Goal: Task Accomplishment & Management: Use online tool/utility

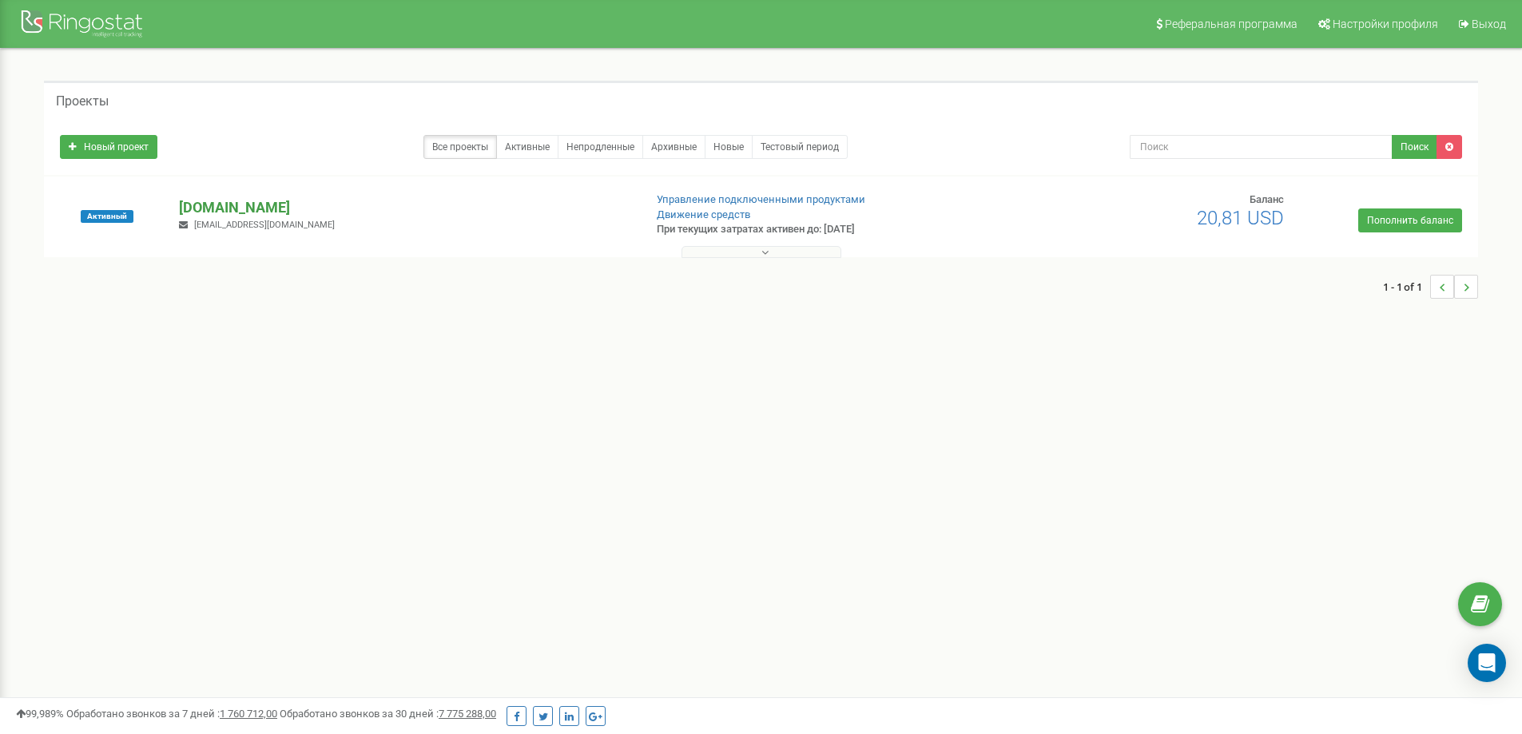
click at [220, 209] on p "[DOMAIN_NAME]" at bounding box center [404, 207] width 451 height 21
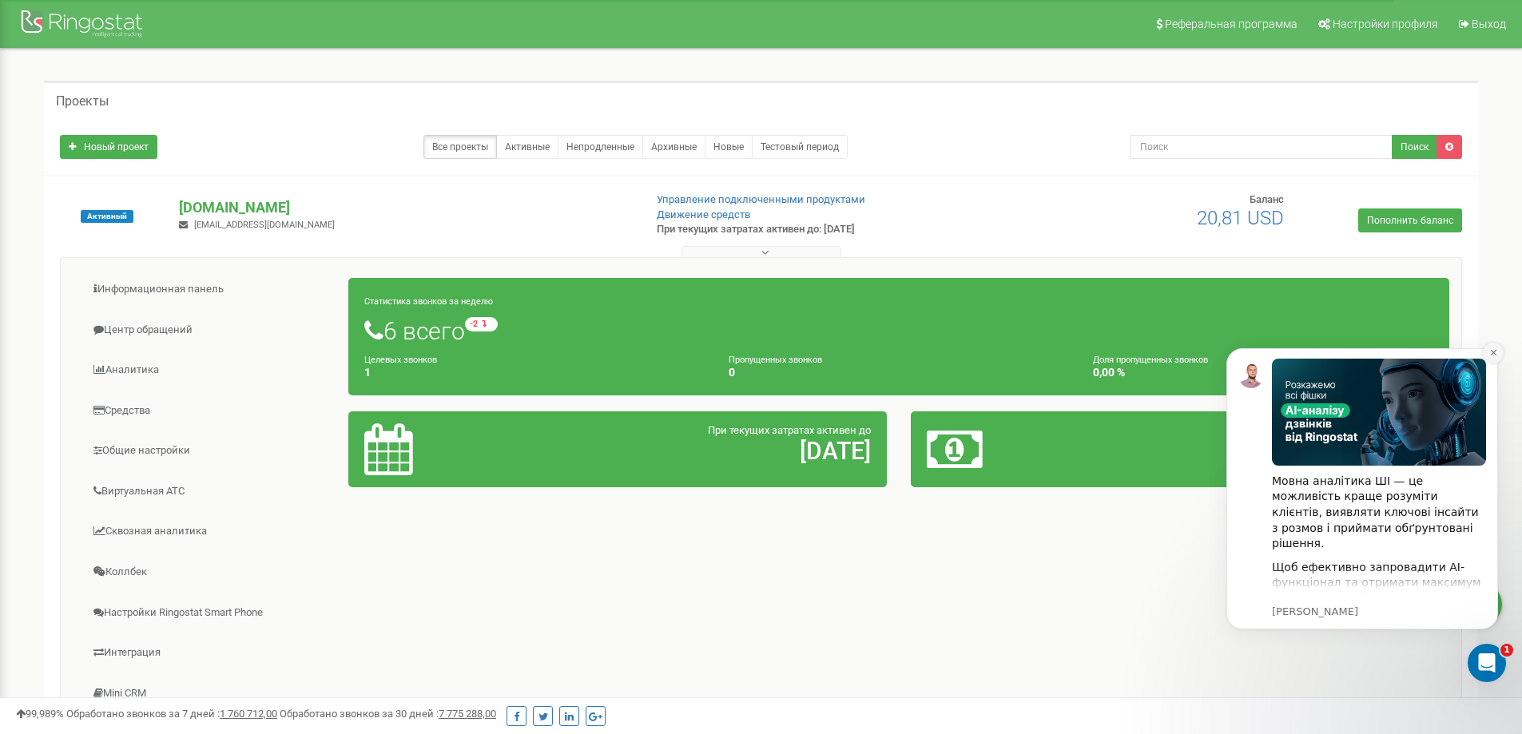
click at [1495, 348] on icon "Dismiss notification" at bounding box center [1493, 352] width 9 height 9
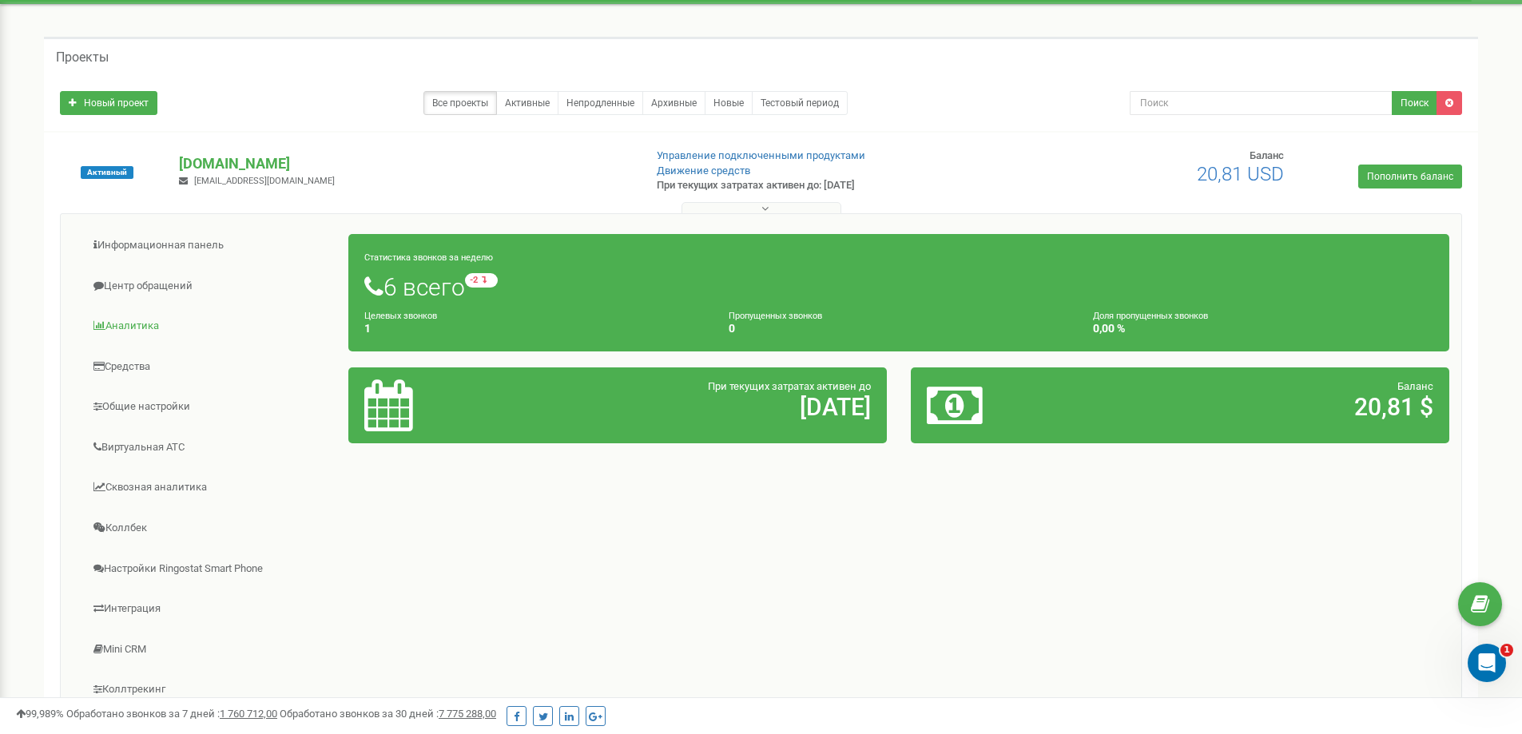
scroll to position [80, 0]
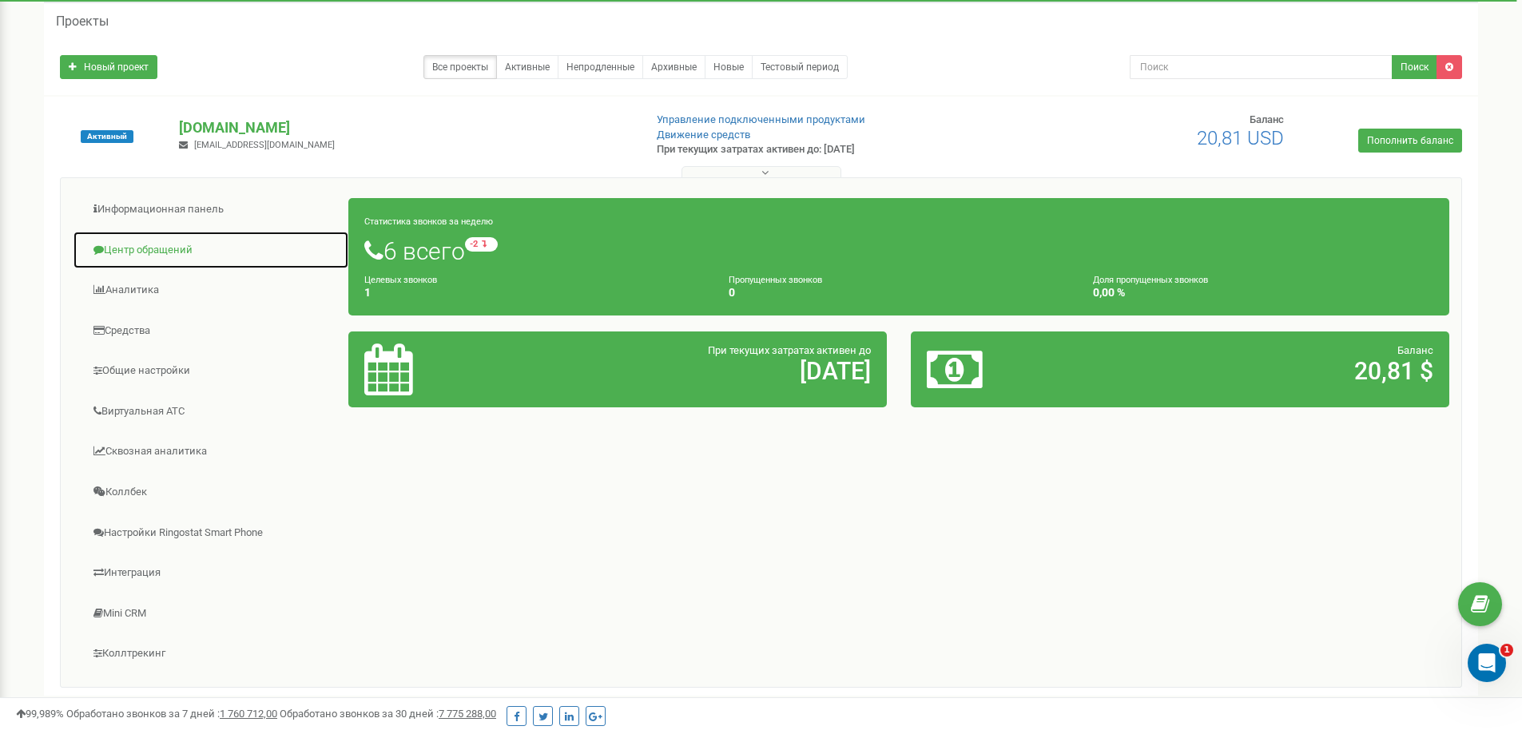
click at [154, 248] on link "Центр обращений" at bounding box center [211, 250] width 276 height 39
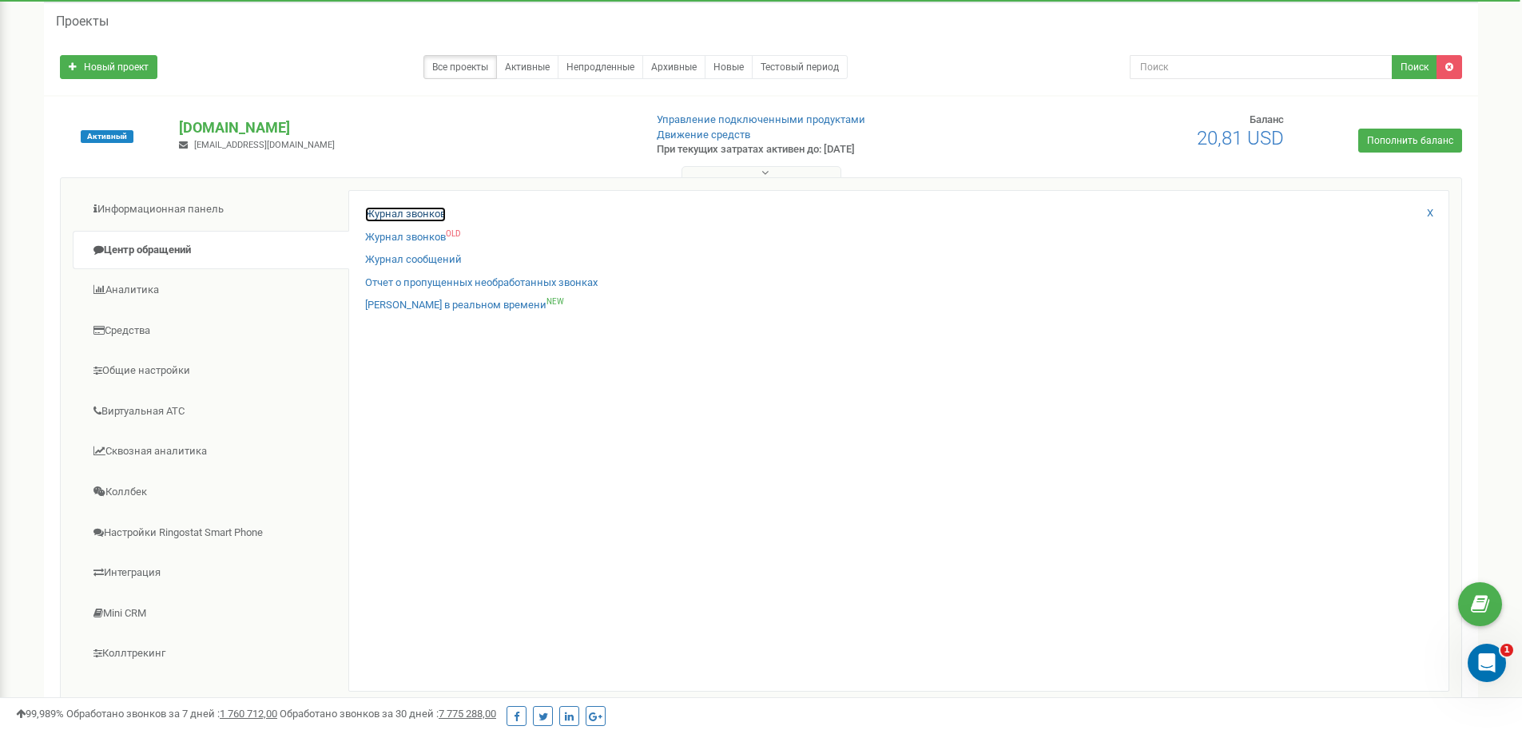
click at [429, 214] on link "Журнал звонков" at bounding box center [405, 214] width 81 height 15
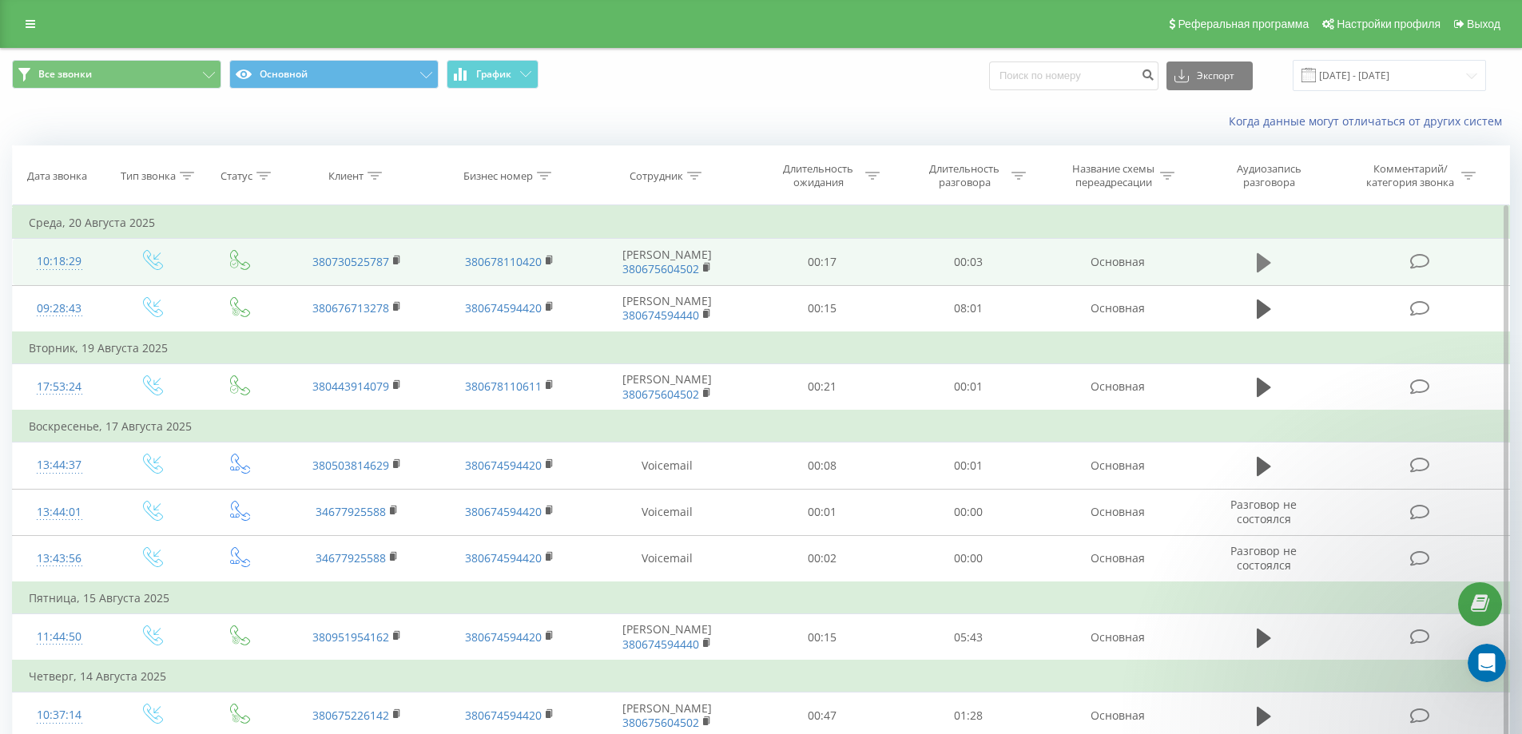
click at [1260, 271] on icon at bounding box center [1263, 262] width 14 height 19
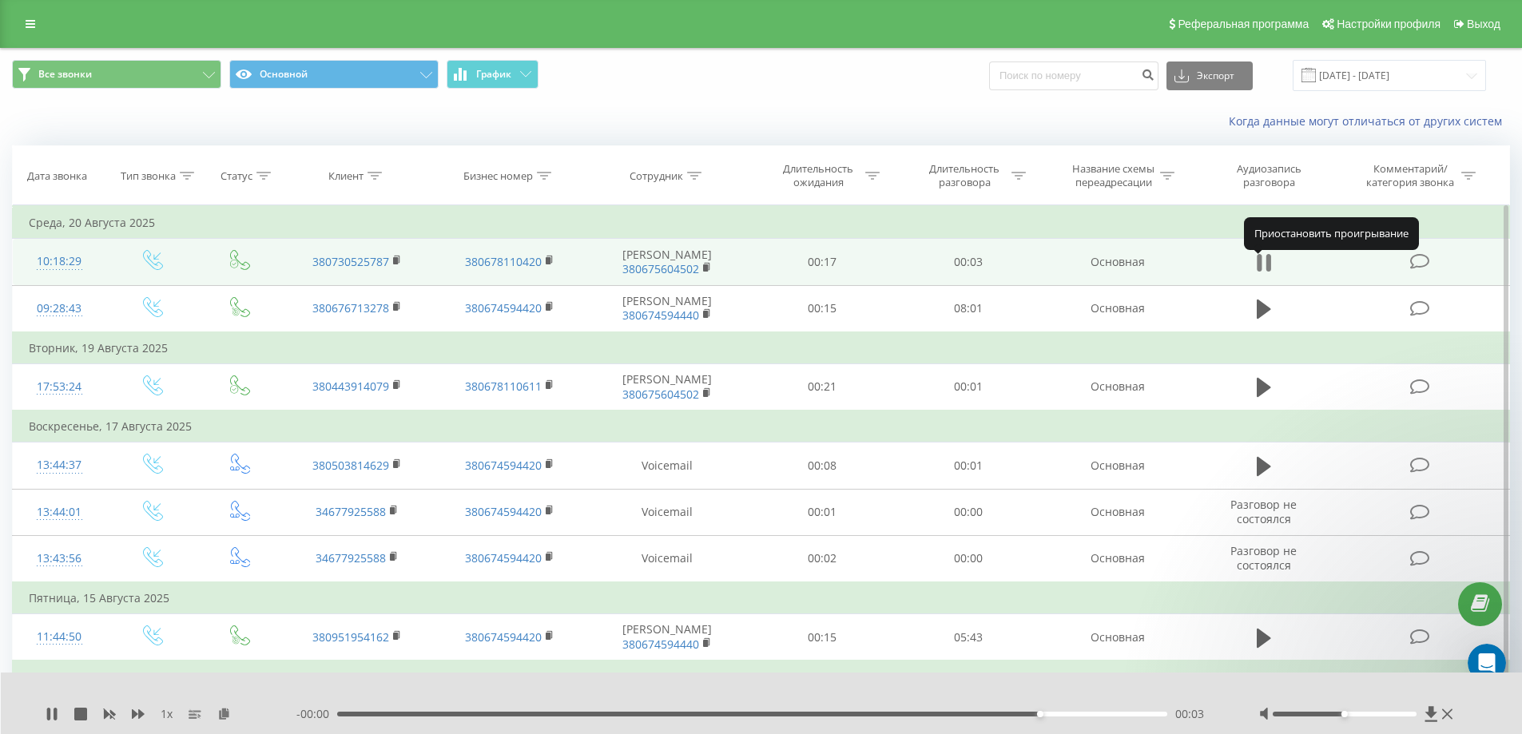
click at [1261, 269] on icon at bounding box center [1263, 263] width 14 height 22
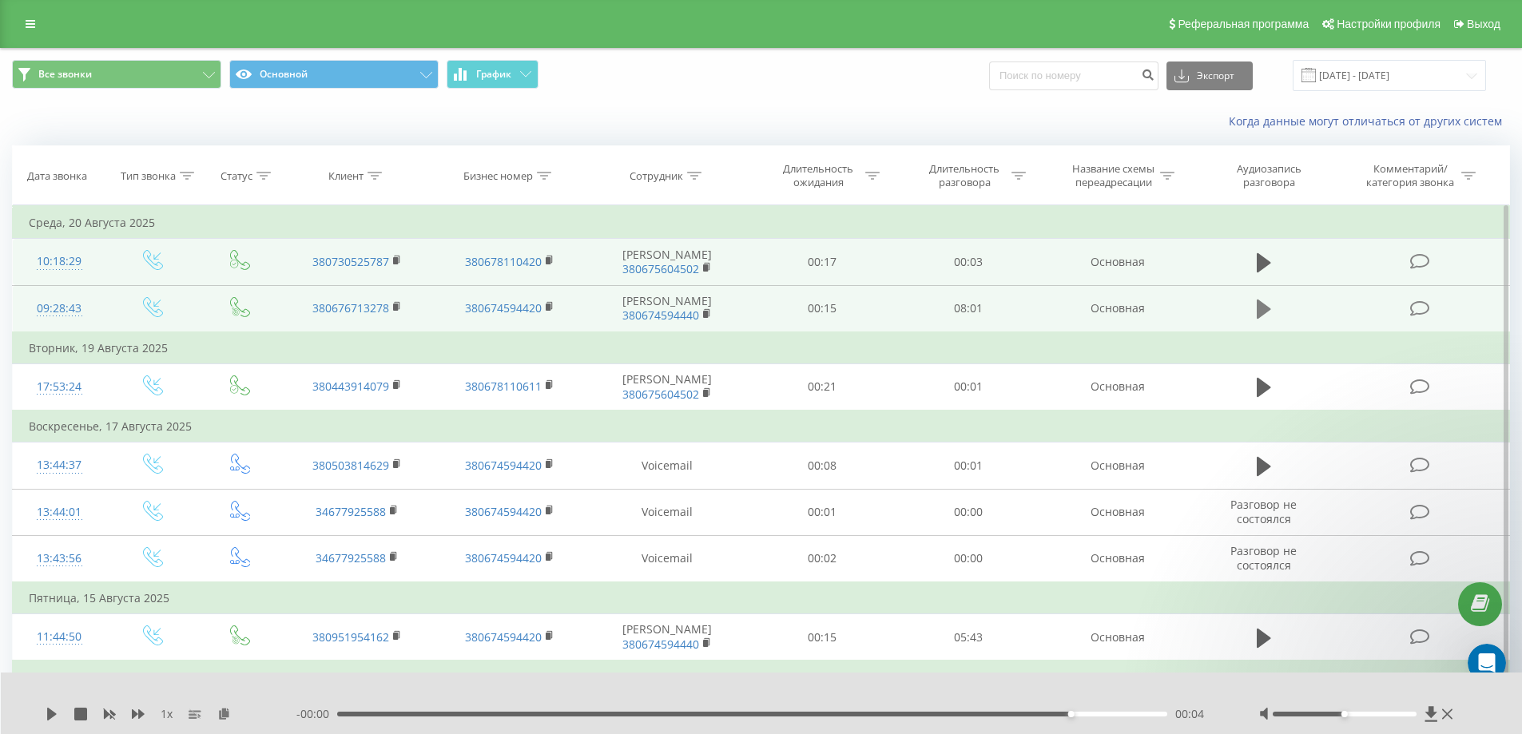
click at [1260, 319] on icon at bounding box center [1263, 309] width 14 height 19
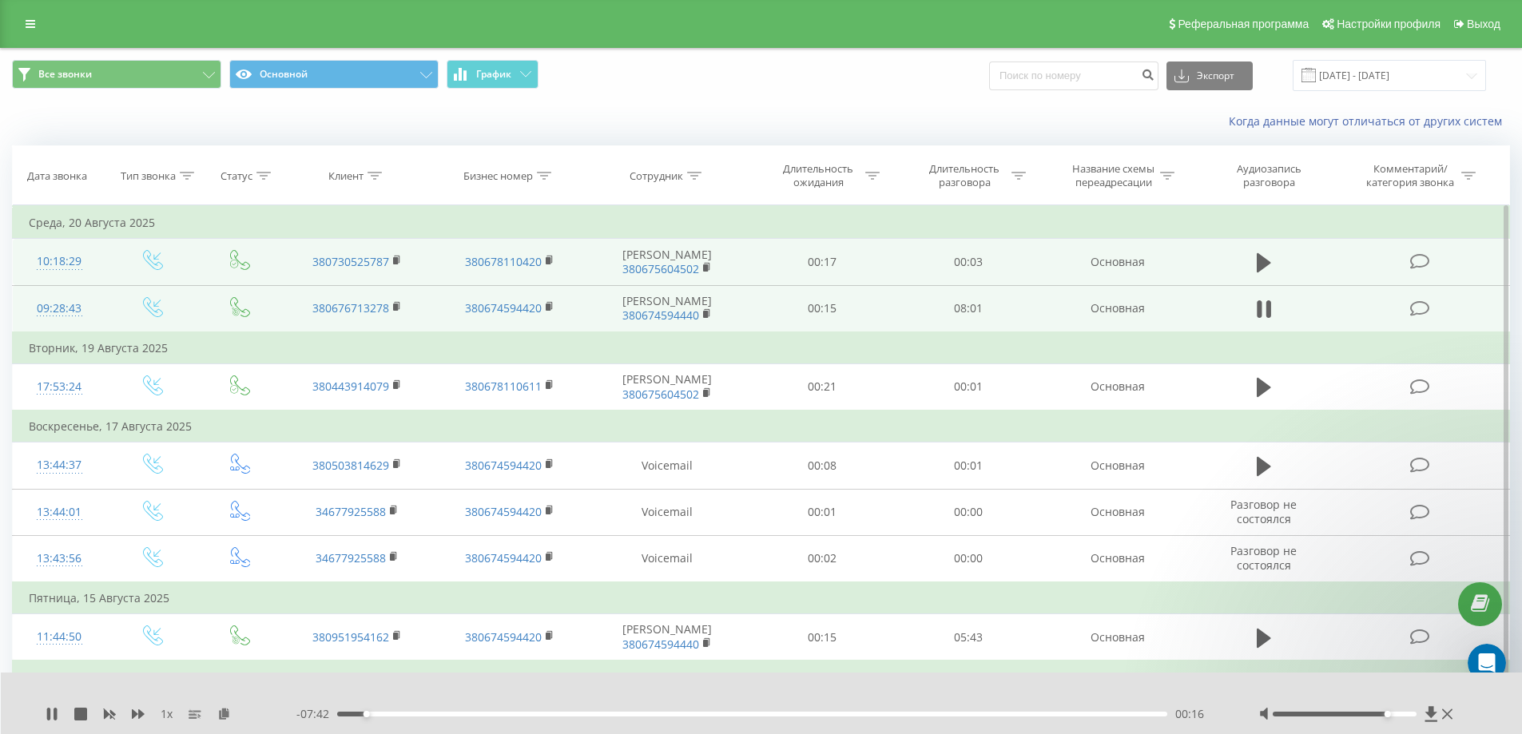
drag, startPoint x: 1346, startPoint y: 712, endPoint x: 1382, endPoint y: 716, distance: 36.1
click at [1382, 716] on div at bounding box center [1344, 714] width 144 height 5
click at [1430, 714] on icon at bounding box center [1431, 713] width 12 height 15
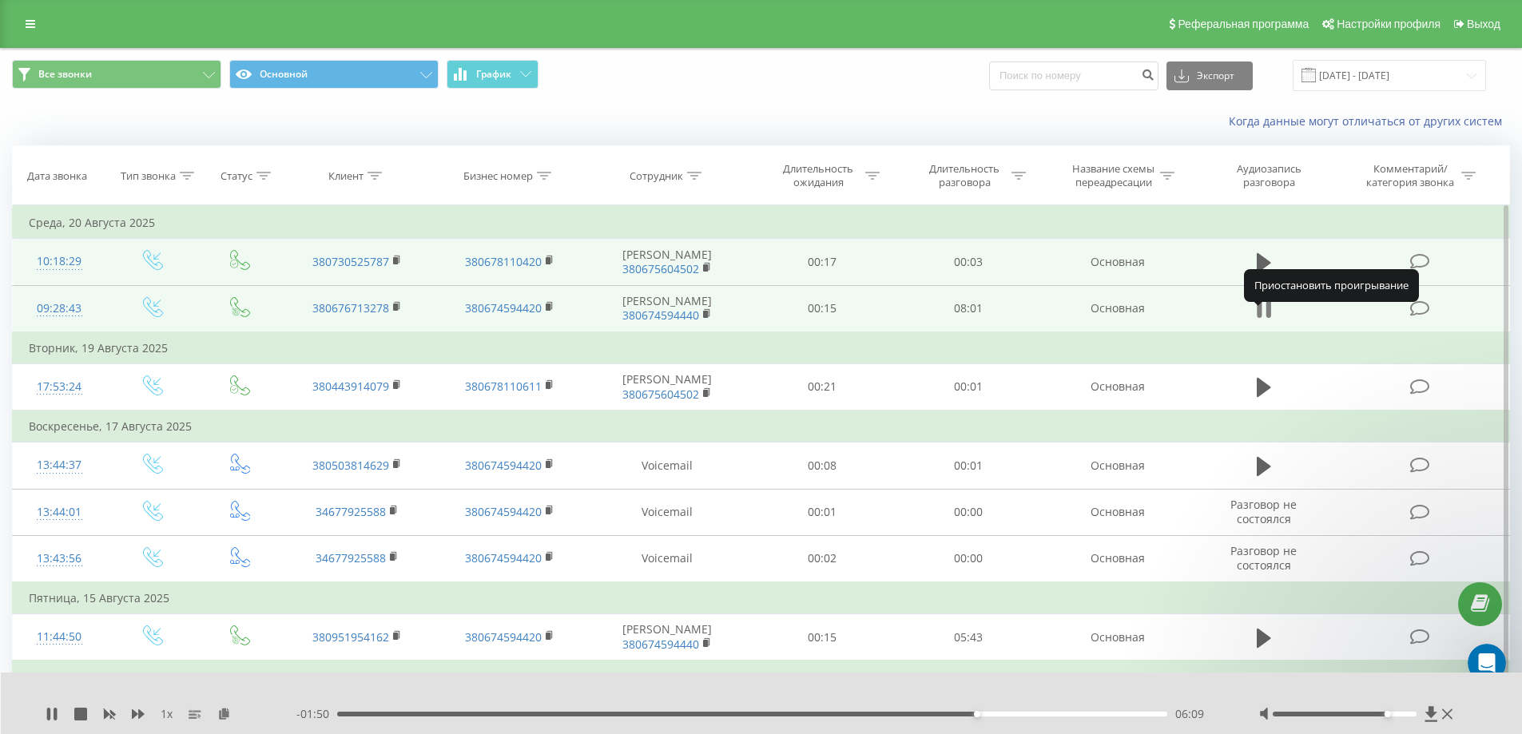
click at [1268, 318] on icon at bounding box center [1267, 309] width 5 height 18
click at [50, 715] on icon at bounding box center [52, 714] width 10 height 13
drag, startPoint x: 1387, startPoint y: 714, endPoint x: 1397, endPoint y: 714, distance: 9.6
click at [1397, 714] on div at bounding box center [1344, 714] width 144 height 5
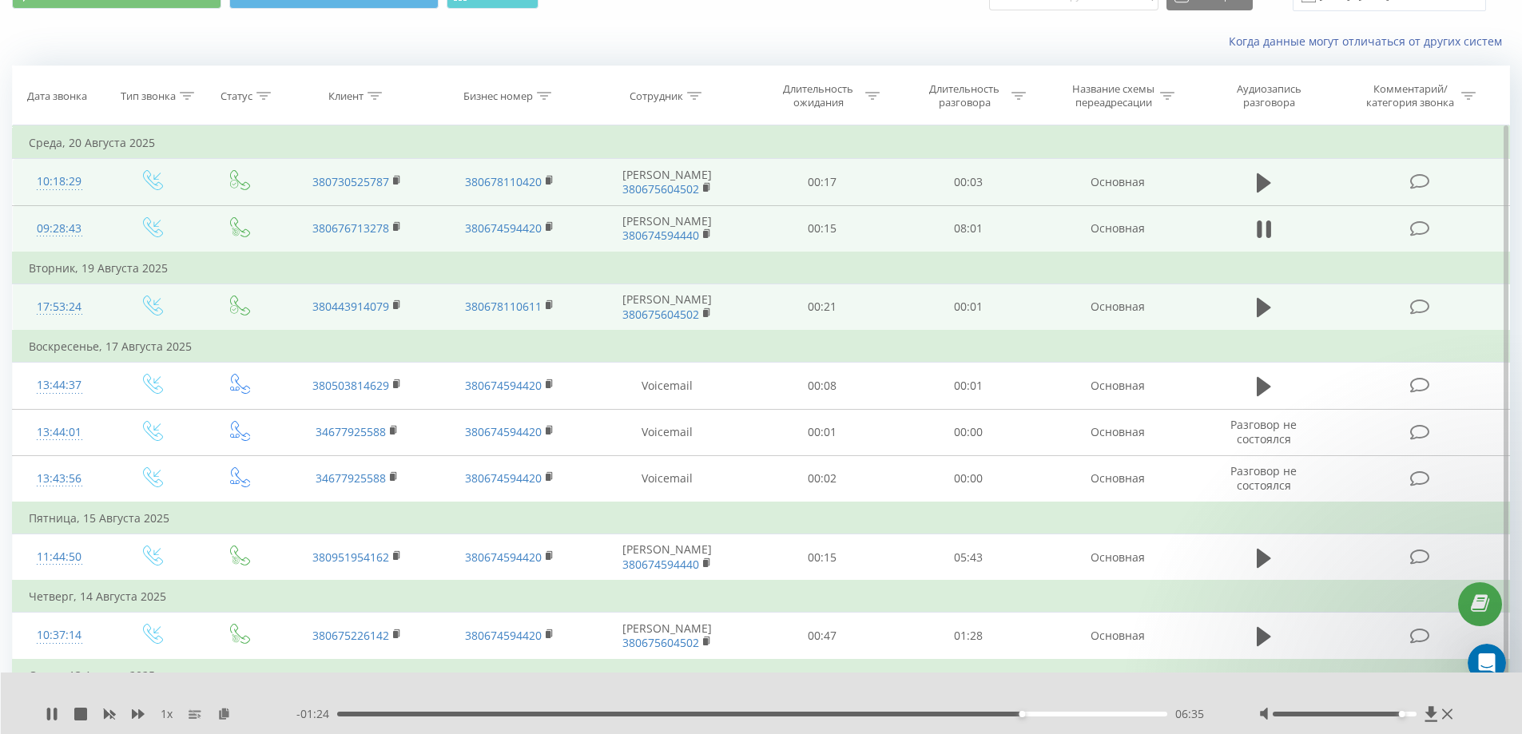
scroll to position [160, 0]
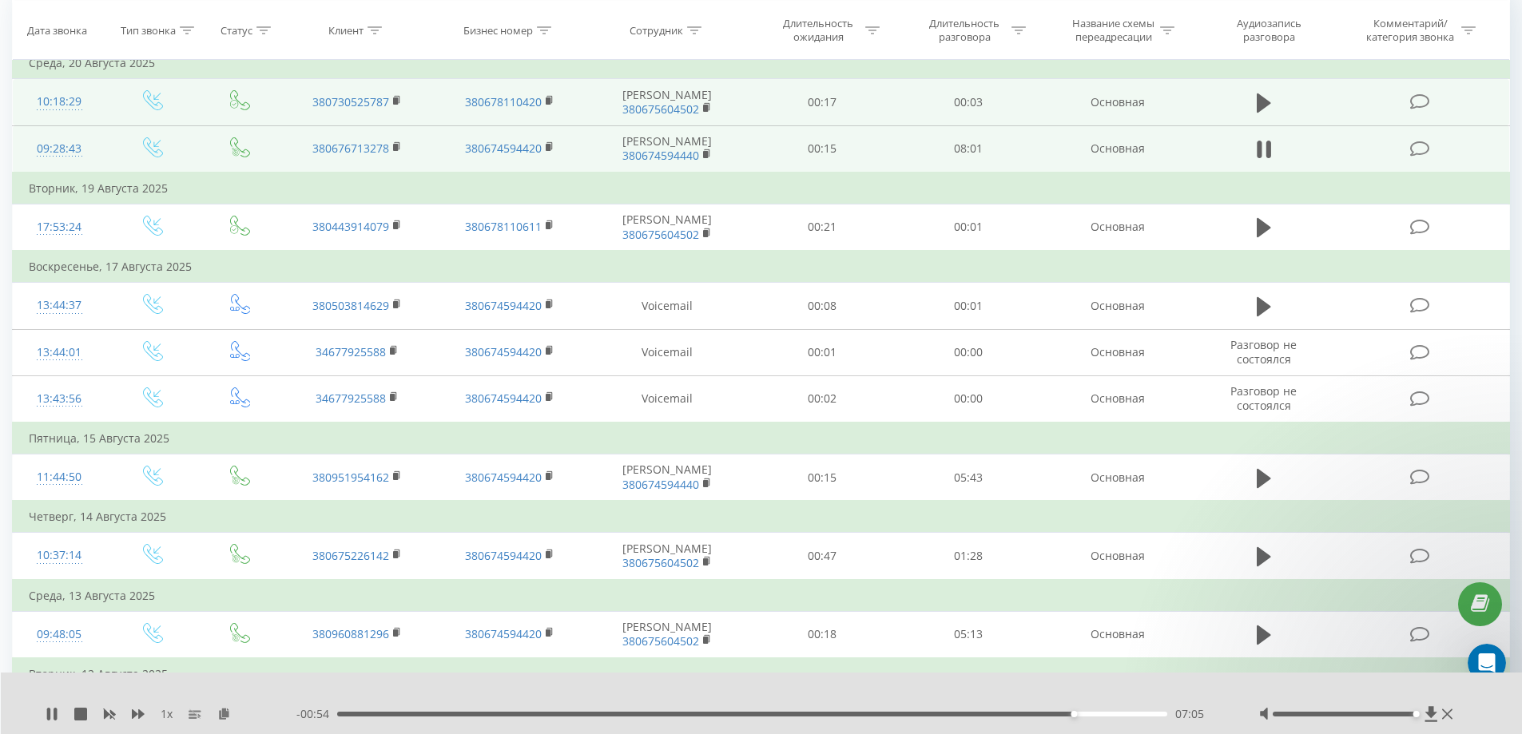
drag, startPoint x: 1404, startPoint y: 712, endPoint x: 1415, endPoint y: 713, distance: 10.5
click at [1415, 713] on div "Accessibility label" at bounding box center [1416, 714] width 6 height 6
click at [744, 26] on div "Сотрудник" at bounding box center [667, 30] width 164 height 14
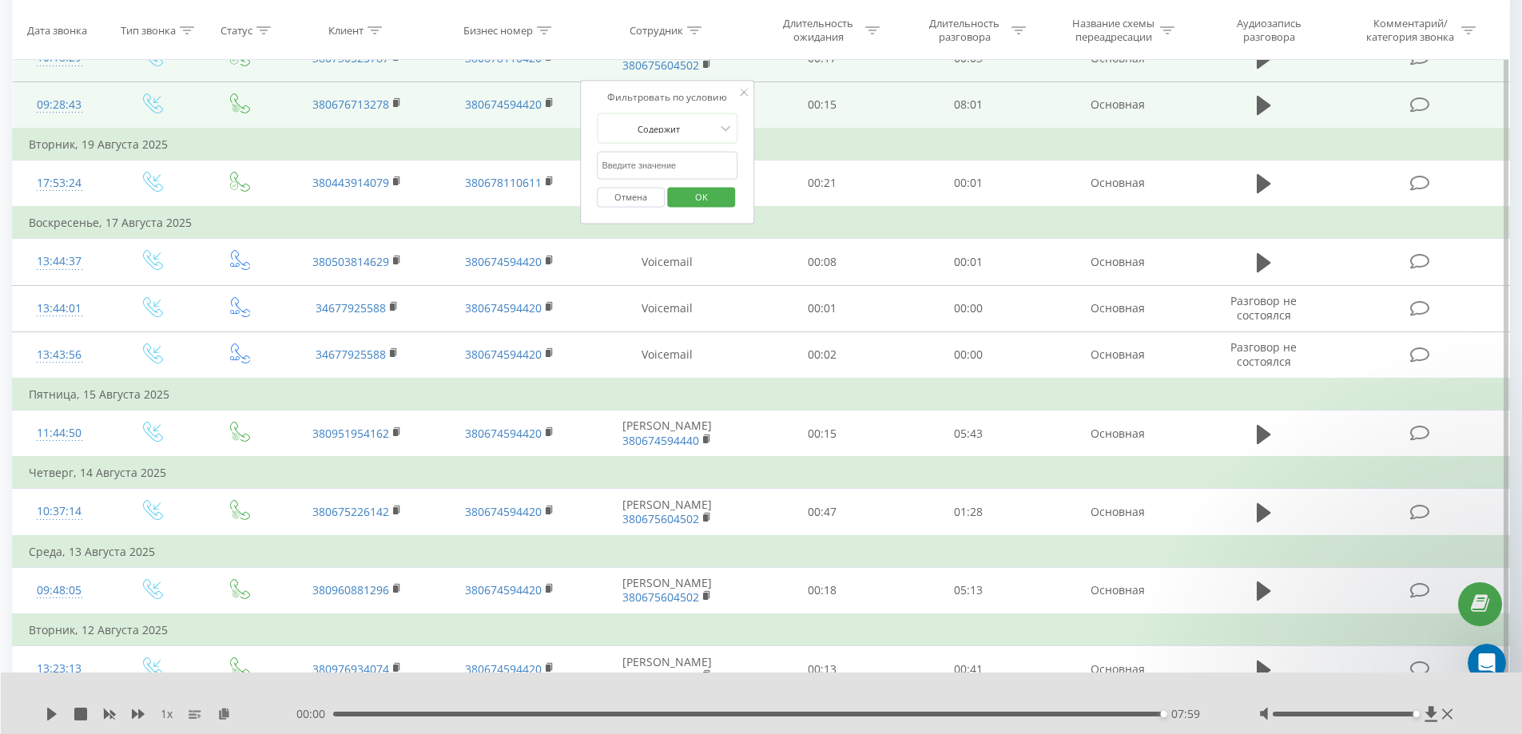
scroll to position [240, 0]
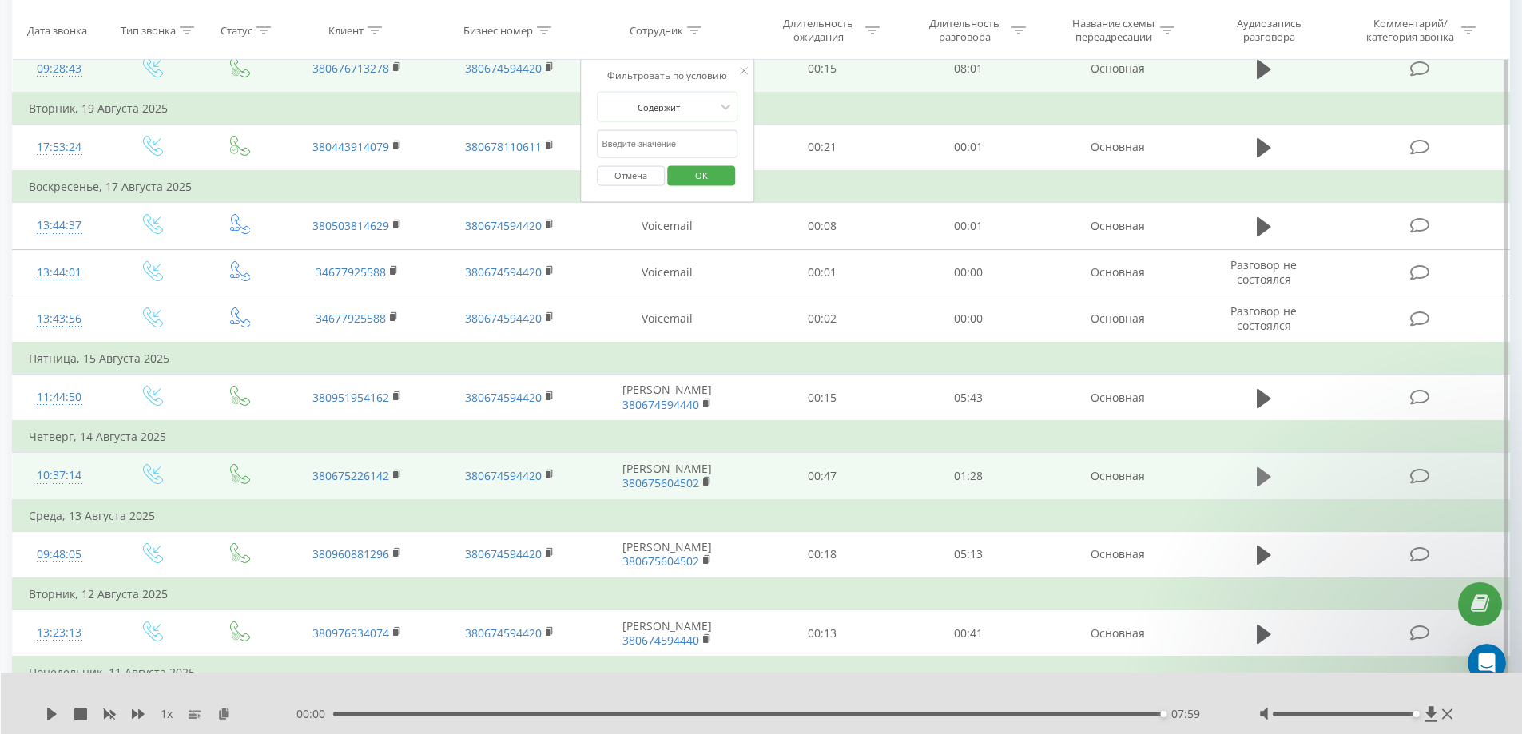
click at [1267, 486] on icon at bounding box center [1263, 476] width 14 height 19
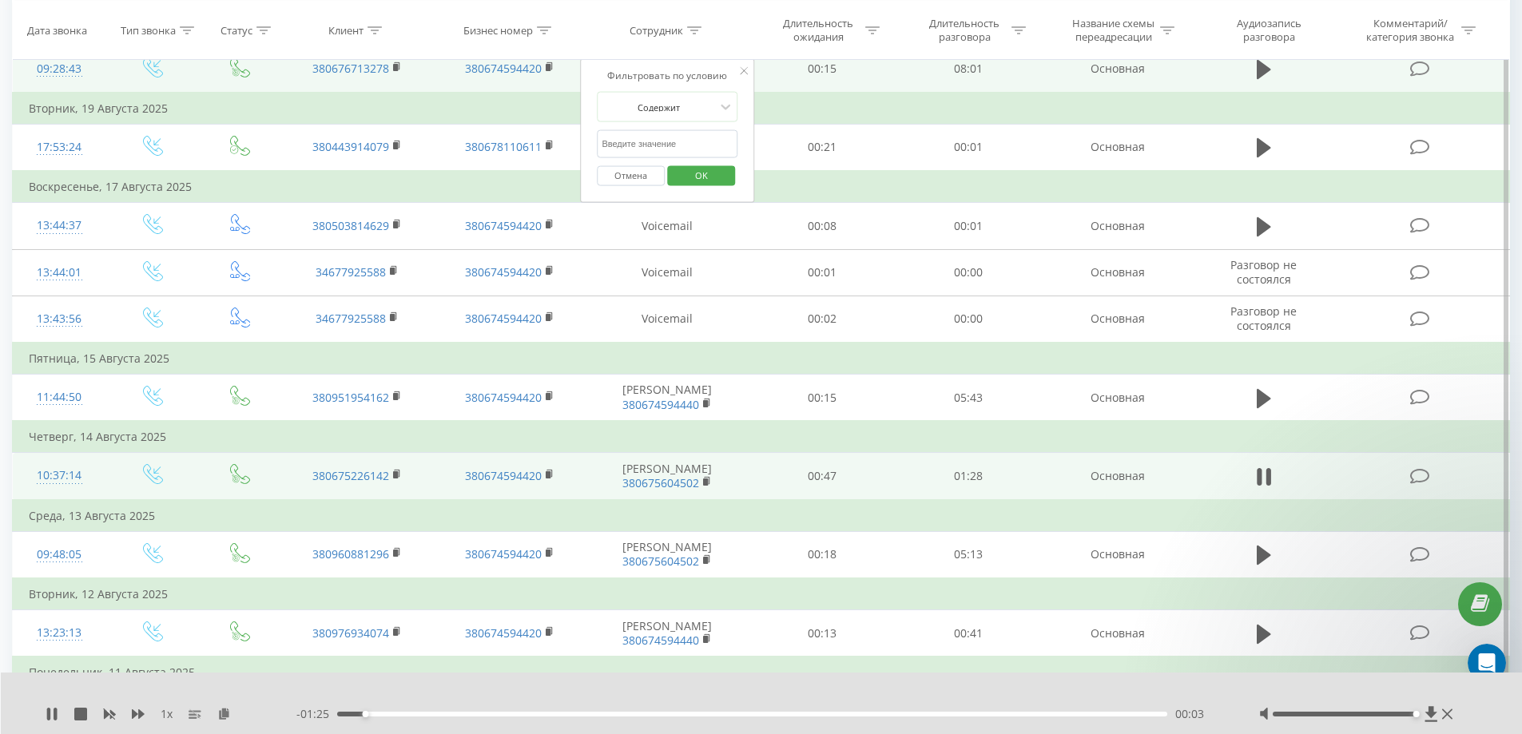
click at [741, 71] on icon at bounding box center [744, 71] width 8 height 8
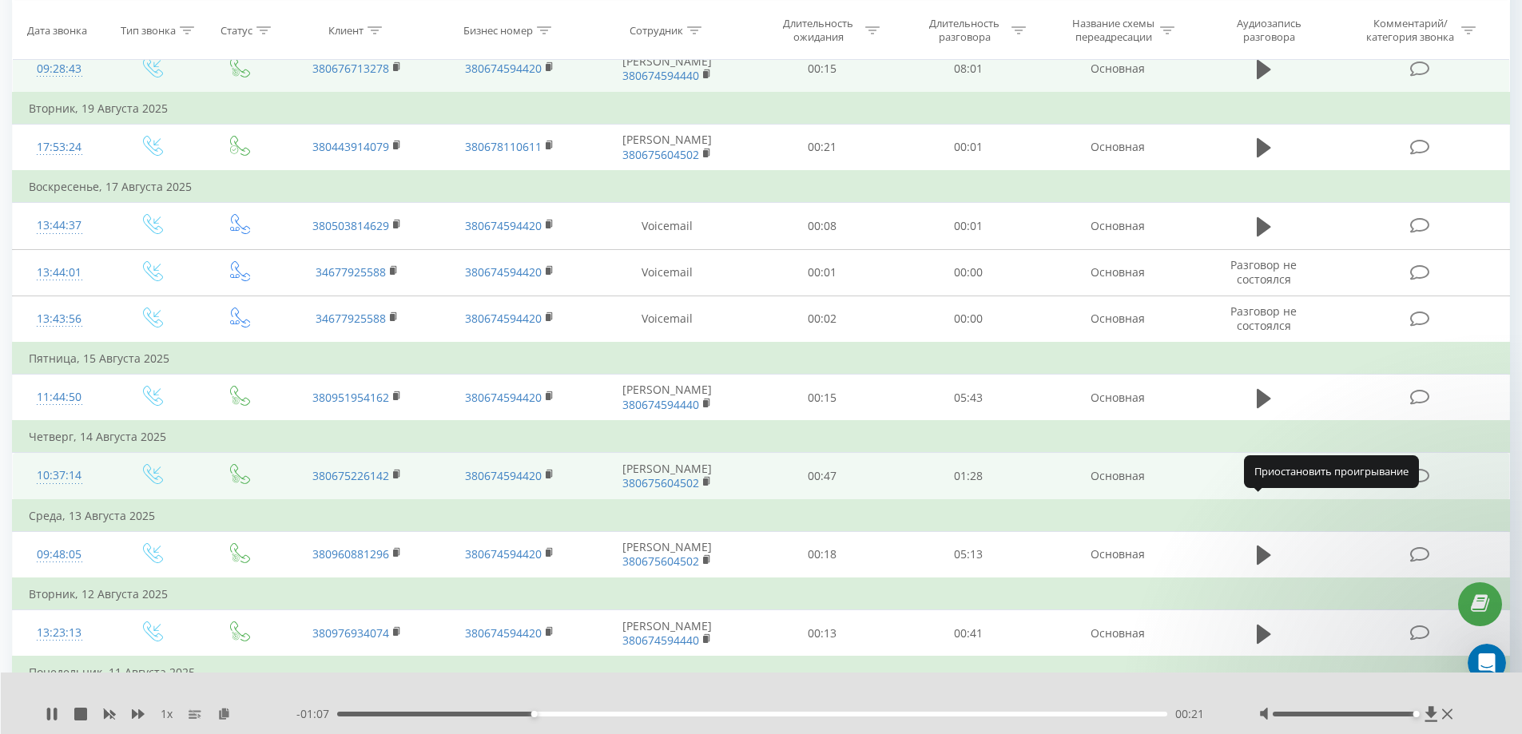
click at [1264, 488] on icon at bounding box center [1263, 477] width 14 height 22
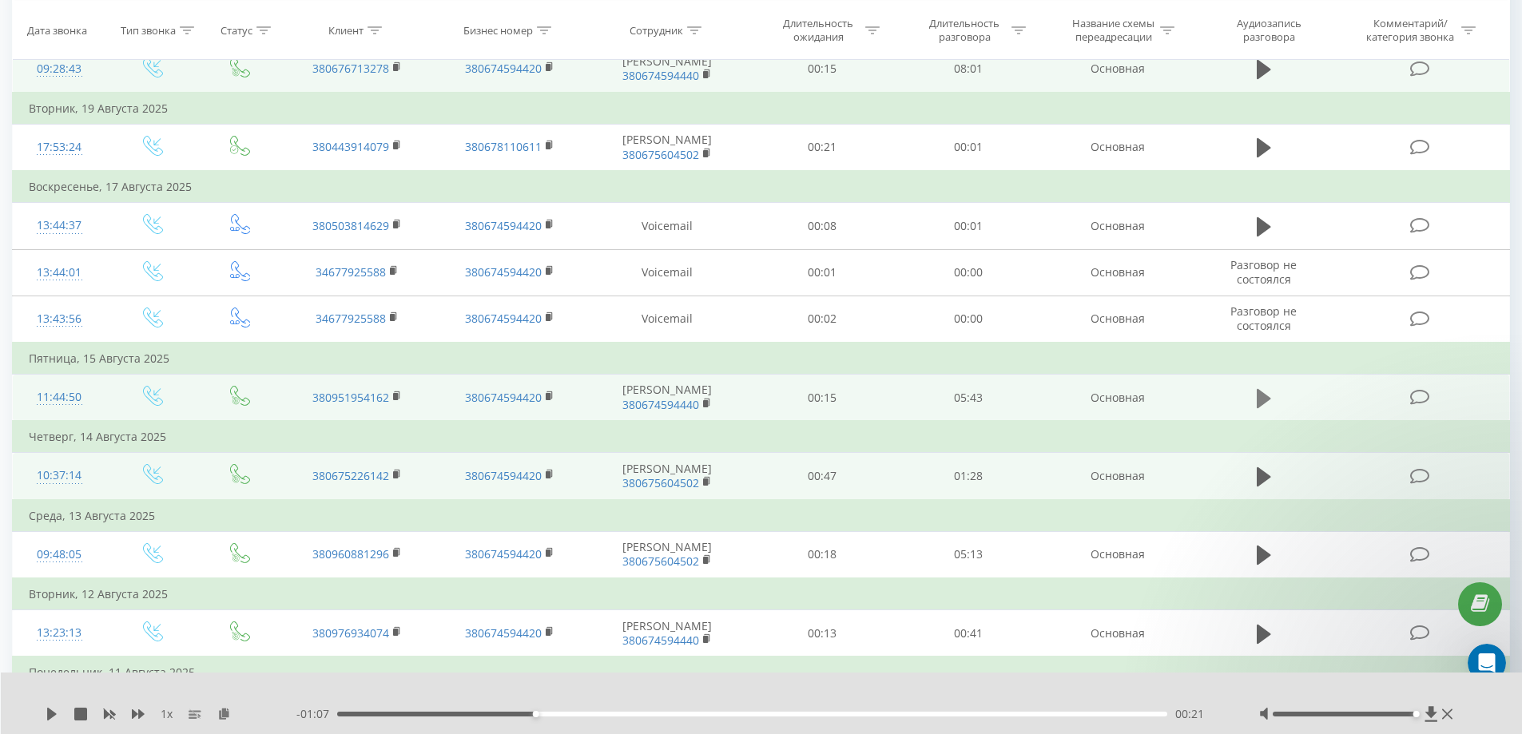
click at [1257, 407] on icon at bounding box center [1263, 397] width 14 height 19
click at [1430, 713] on icon at bounding box center [1431, 713] width 12 height 15
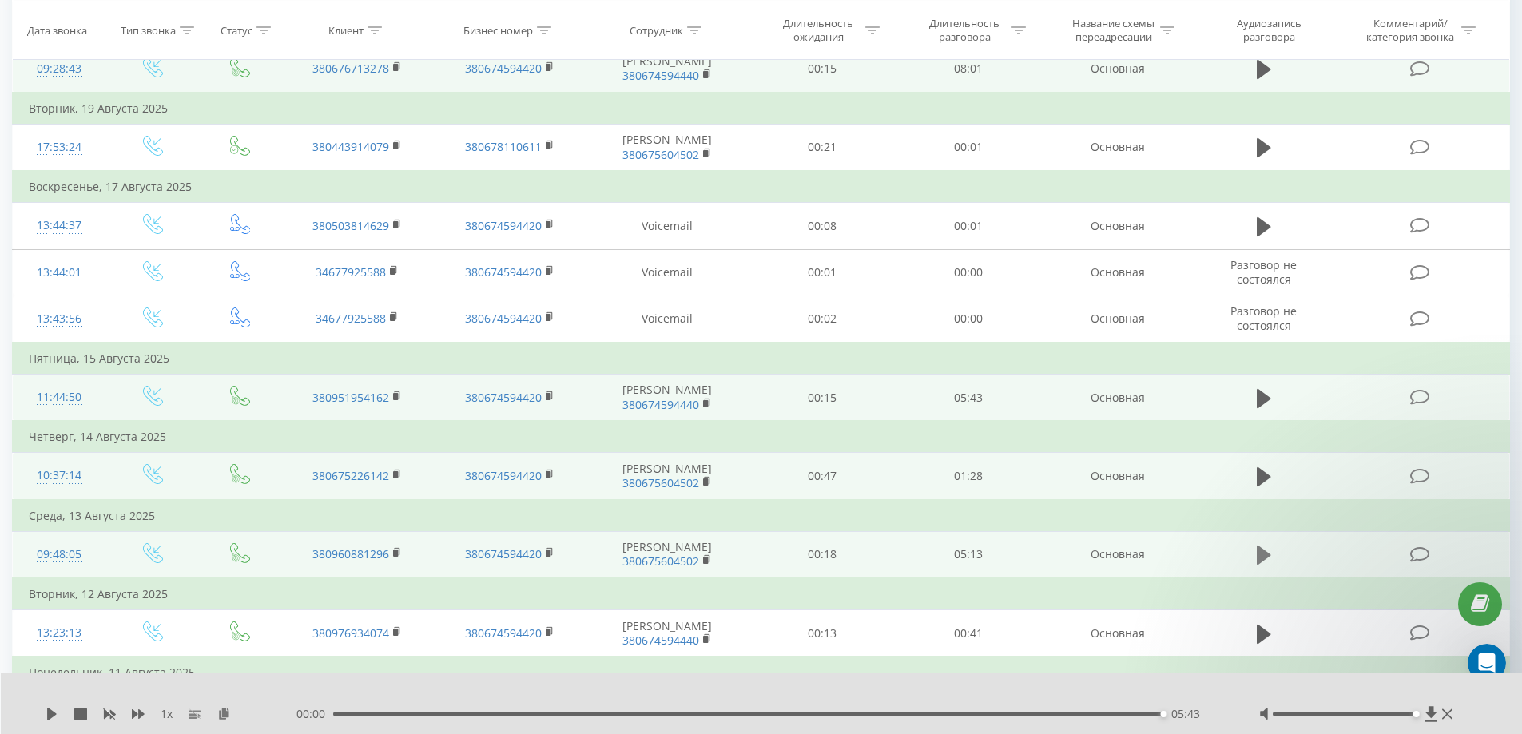
click at [1259, 565] on icon at bounding box center [1263, 555] width 14 height 19
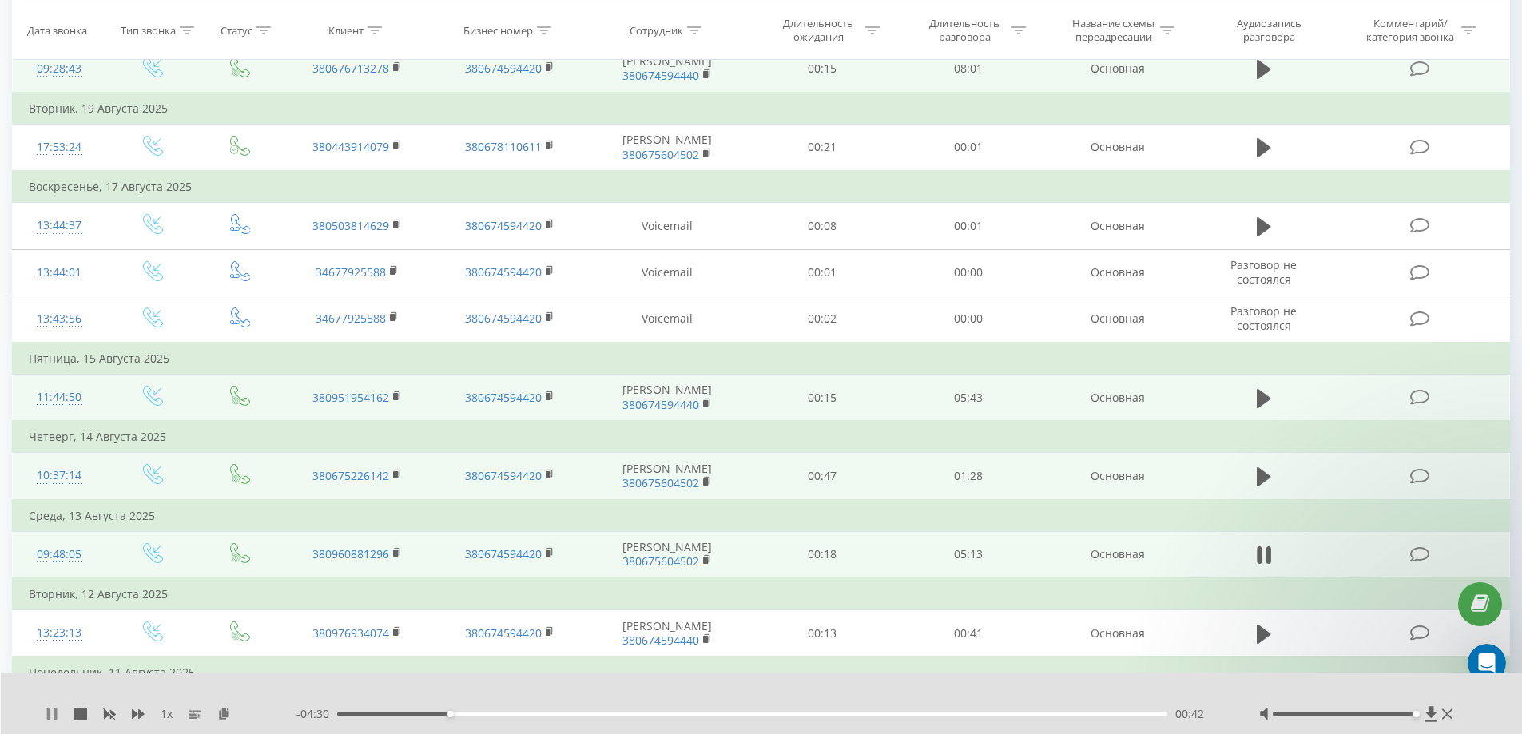
click at [50, 711] on icon at bounding box center [48, 714] width 3 height 13
click at [1479, 706] on div "1 x - 04:30 00:43 00:43" at bounding box center [762, 704] width 1522 height 62
click at [1433, 712] on icon at bounding box center [1431, 713] width 12 height 15
